Goal: Check status: Check status

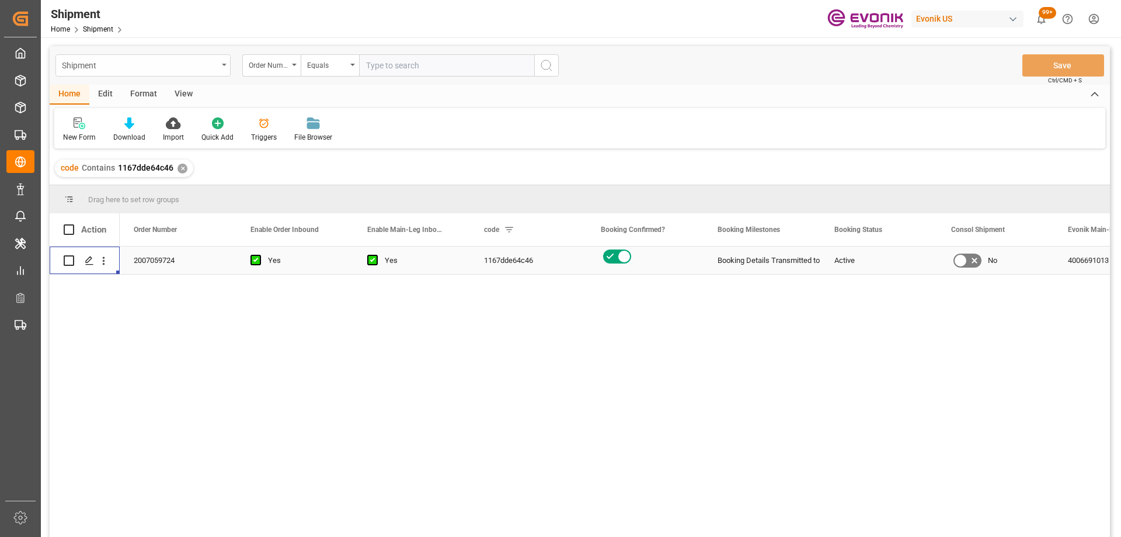
click at [127, 64] on div "Shipment" at bounding box center [140, 64] width 156 height 15
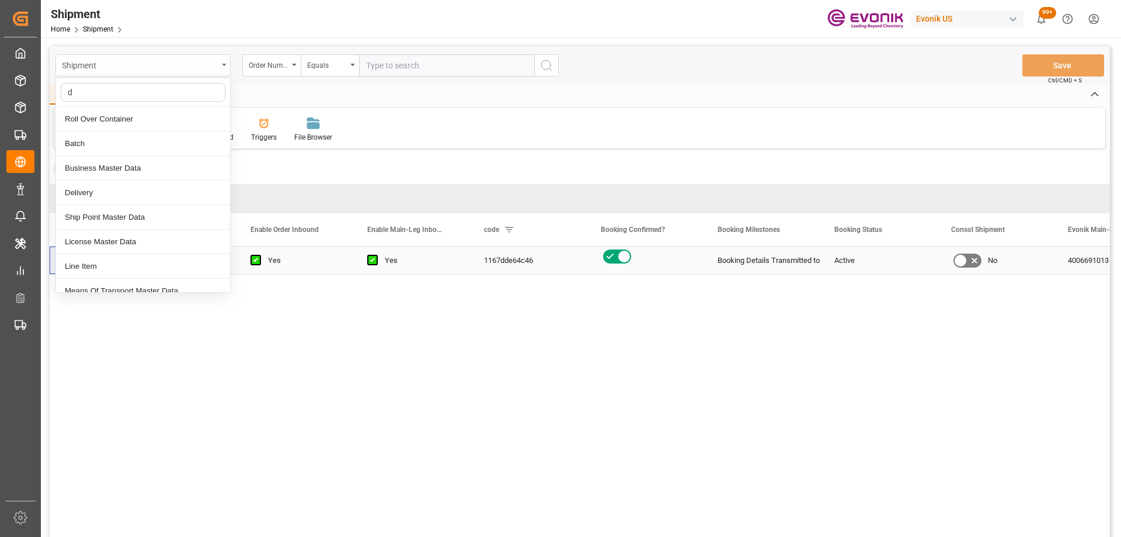
type input "de"
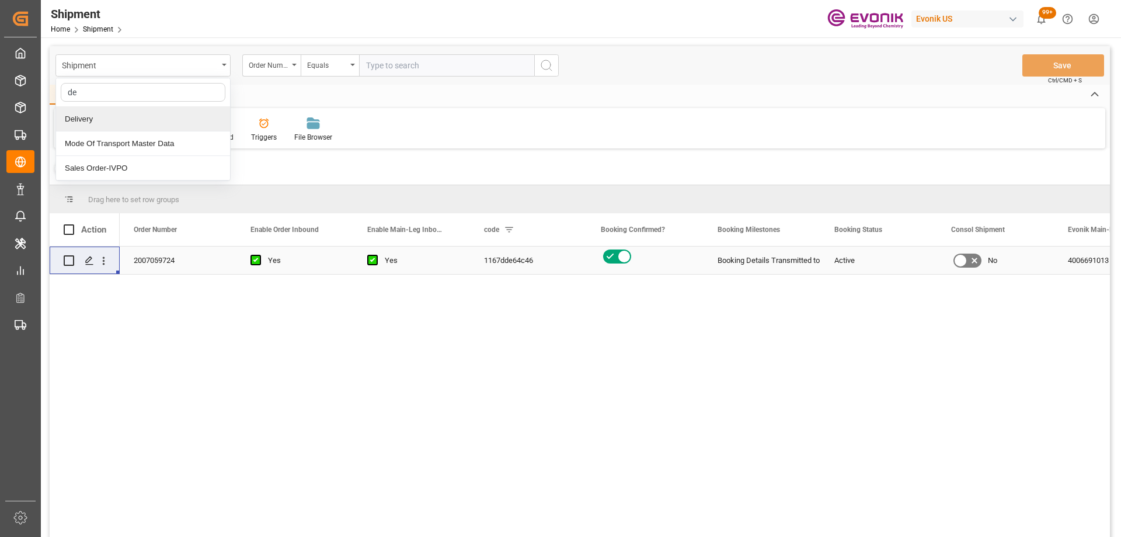
click at [95, 120] on div "Delivery" at bounding box center [143, 119] width 174 height 25
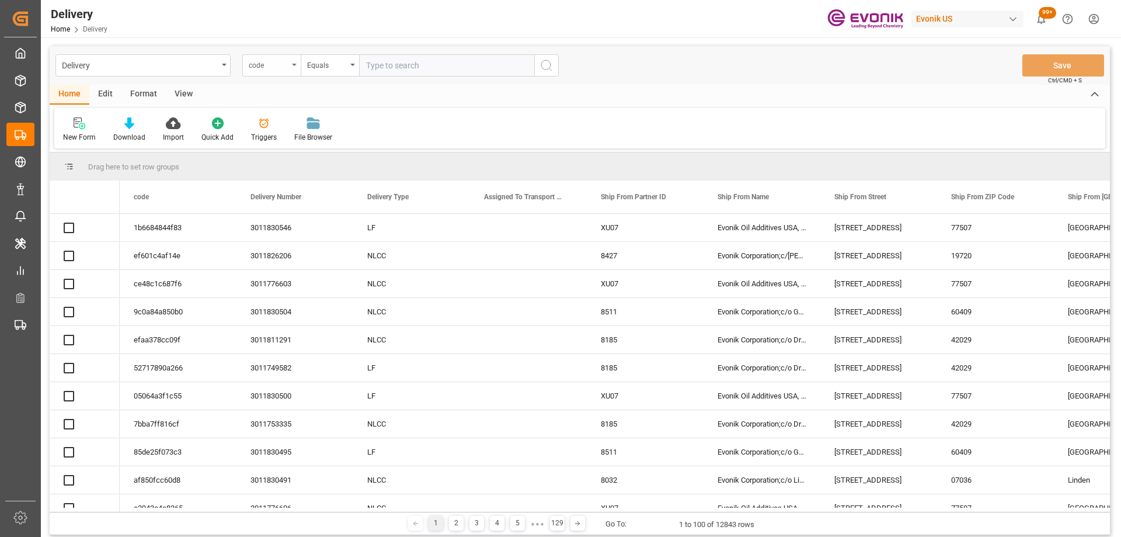
click at [250, 66] on div "code" at bounding box center [269, 63] width 40 height 13
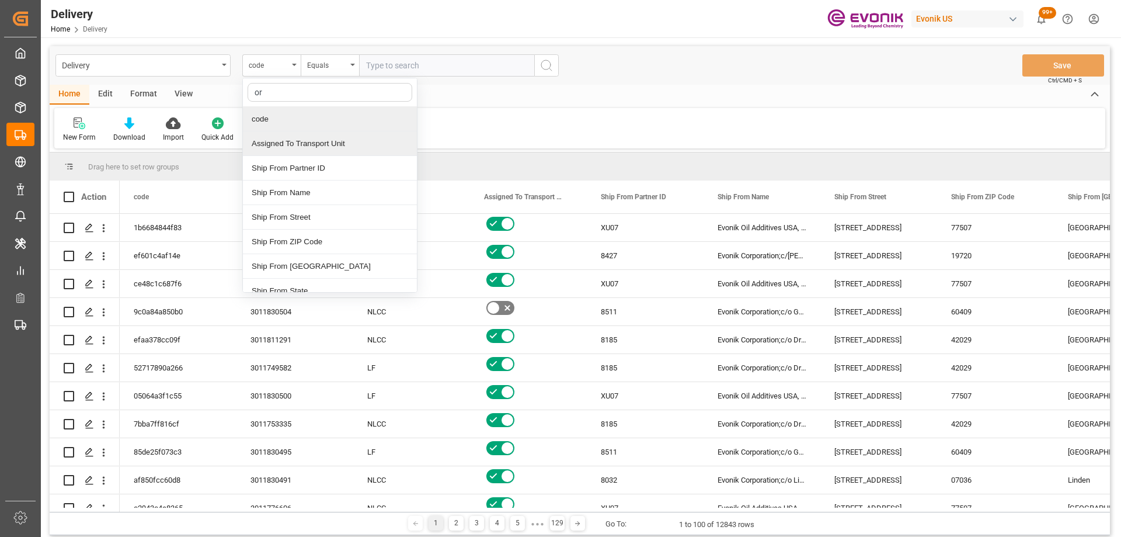
type input "ord"
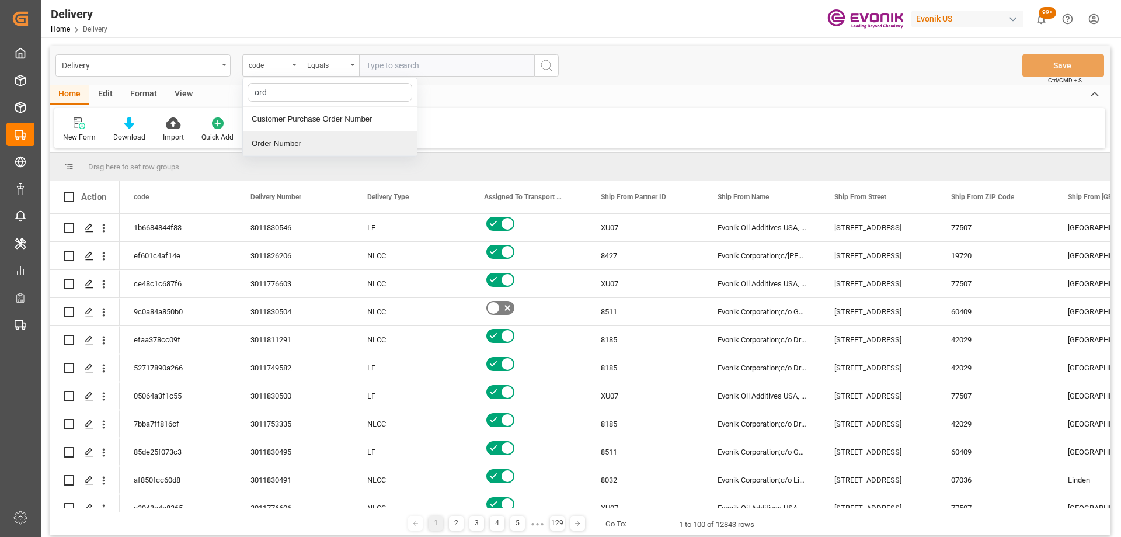
click at [280, 147] on div "Order Number" at bounding box center [330, 143] width 174 height 25
click at [378, 72] on input "text" at bounding box center [446, 65] width 175 height 22
paste input "2006801060"
type input "2006801060"
click at [544, 69] on icon "search button" at bounding box center [547, 65] width 14 height 14
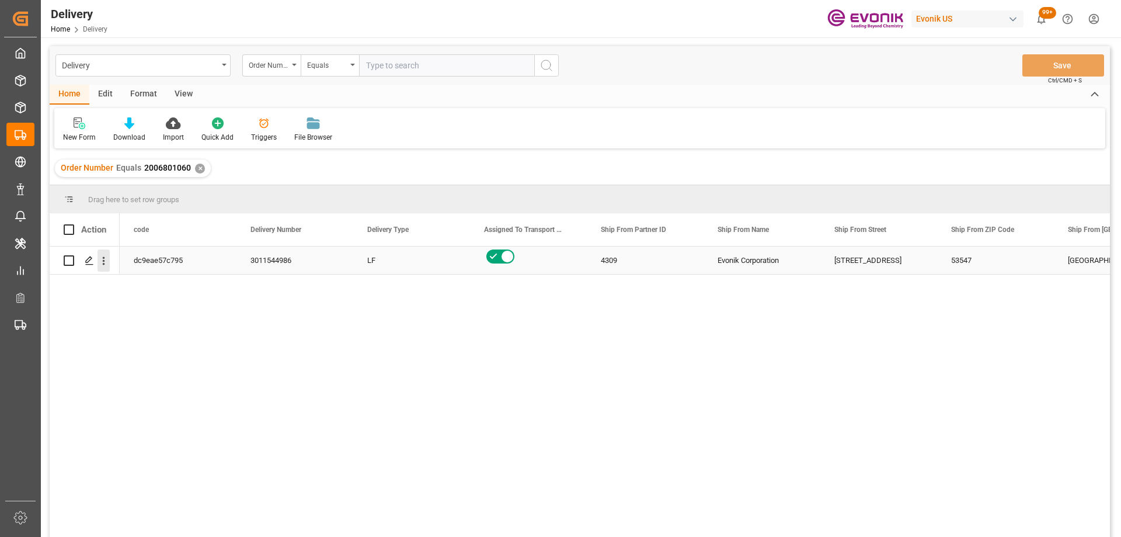
click at [103, 267] on button "open menu" at bounding box center [104, 260] width 12 height 22
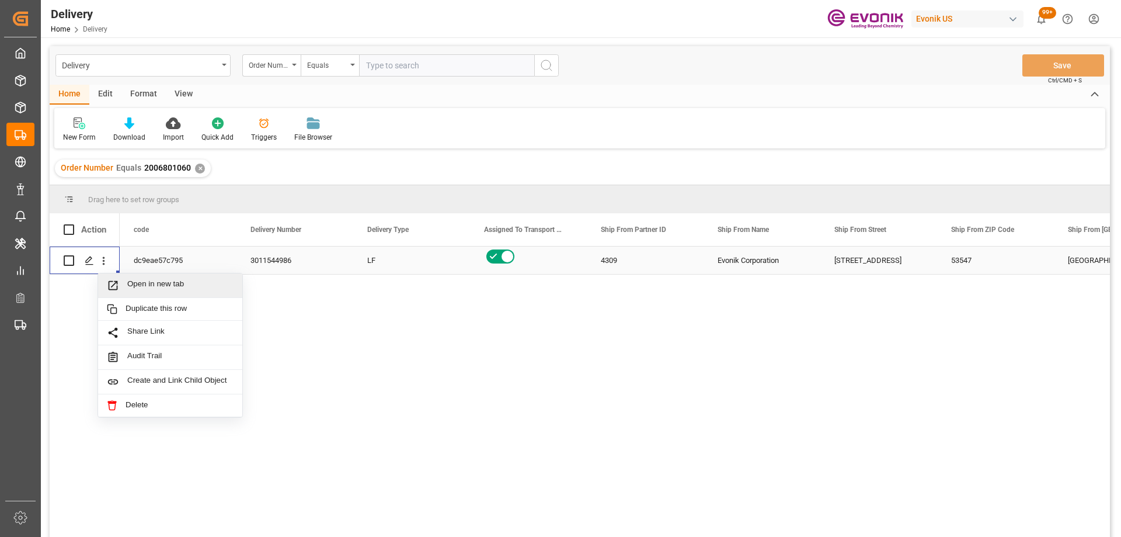
click at [120, 285] on span "Press SPACE to select this row." at bounding box center [117, 285] width 20 height 12
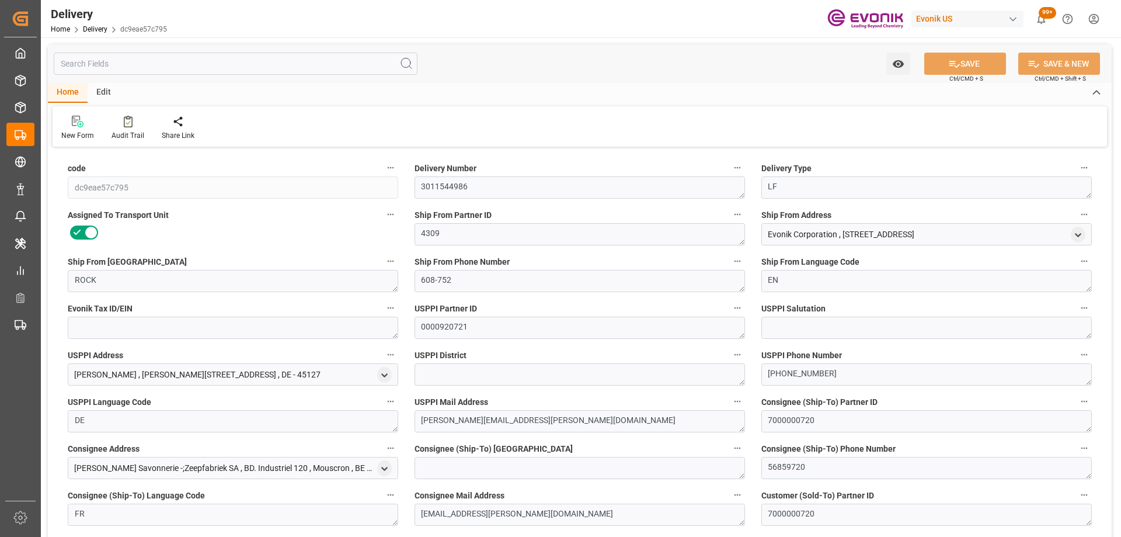
type input "[DATE]"
type input "06-13-2025 00:00"
type input "05-29-2025 14:56"
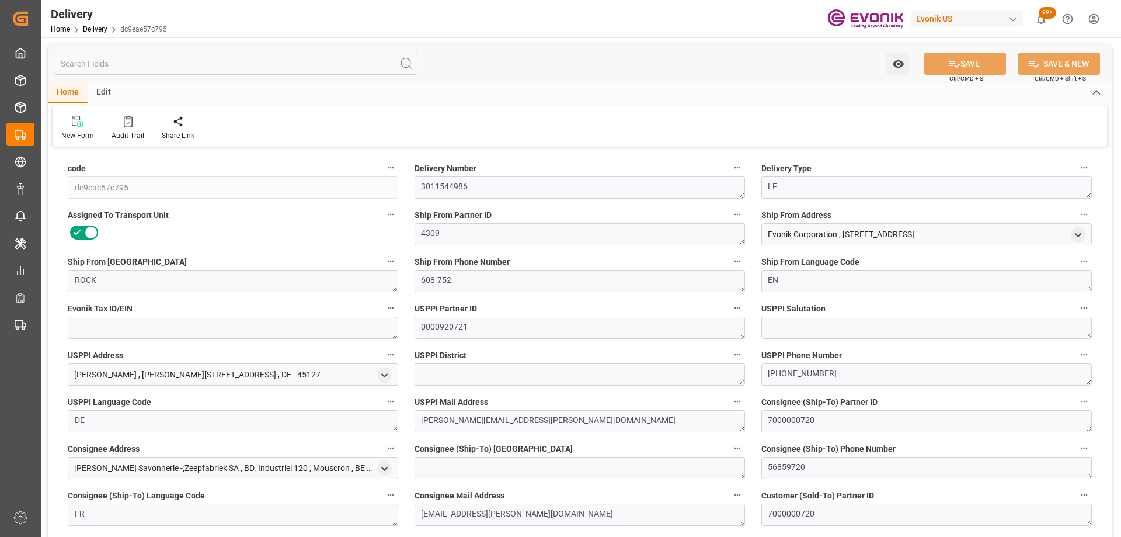
type input "06-13-2025 19:35"
click at [168, 63] on input "text" at bounding box center [236, 64] width 364 height 22
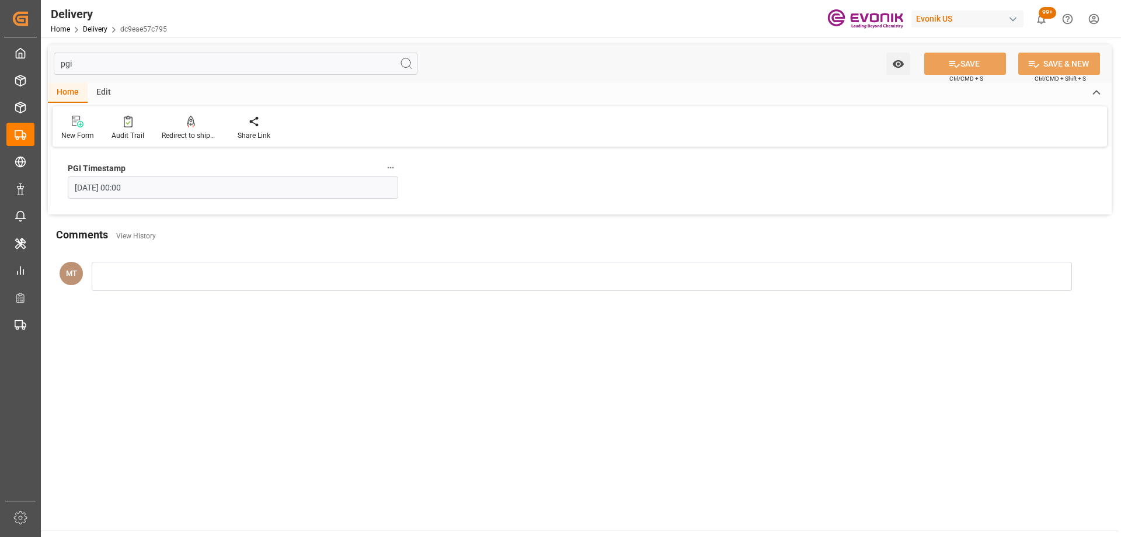
type input "pgi"
